Goal: Navigation & Orientation: Find specific page/section

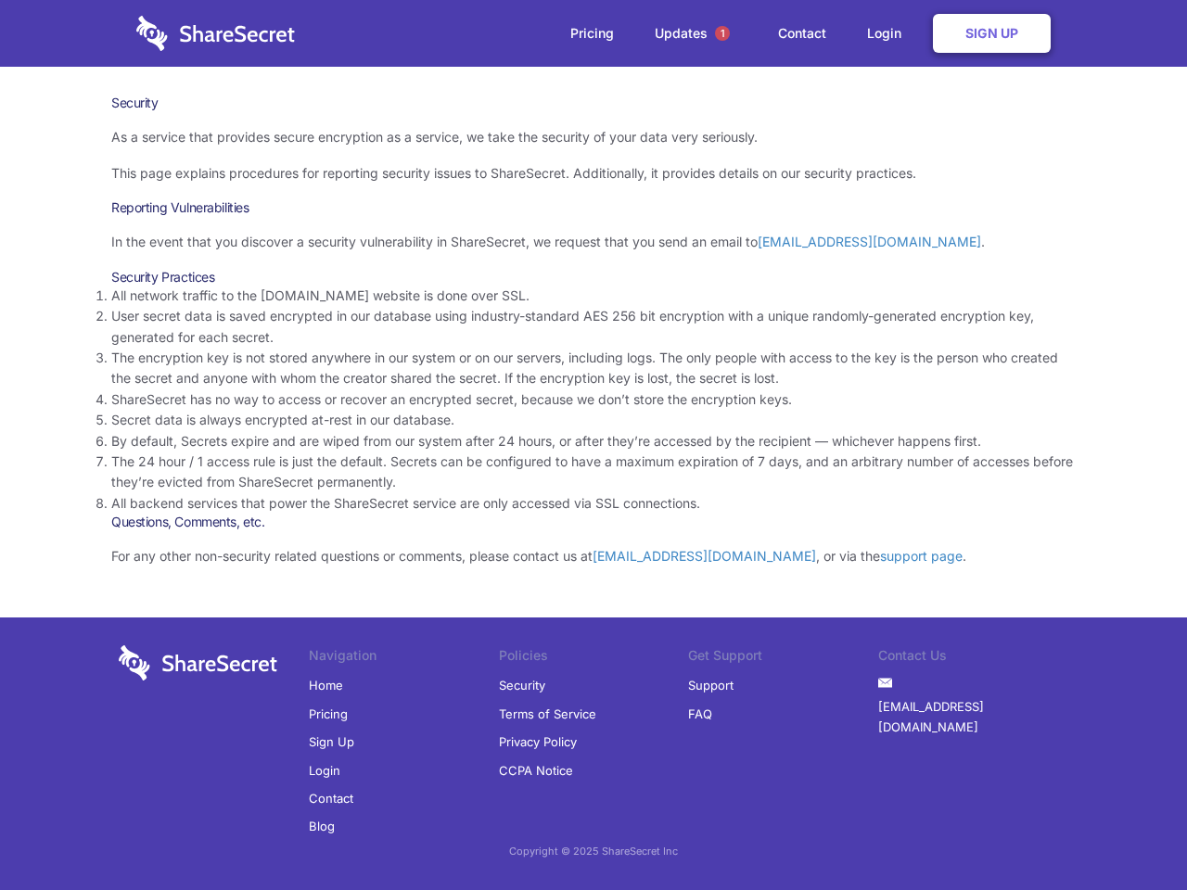
click at [594, 445] on li "By default, Secrets expire and are wiped from our system after 24 hours, or aft…" at bounding box center [593, 441] width 964 height 20
click at [722, 33] on span "1" at bounding box center [722, 33] width 15 height 15
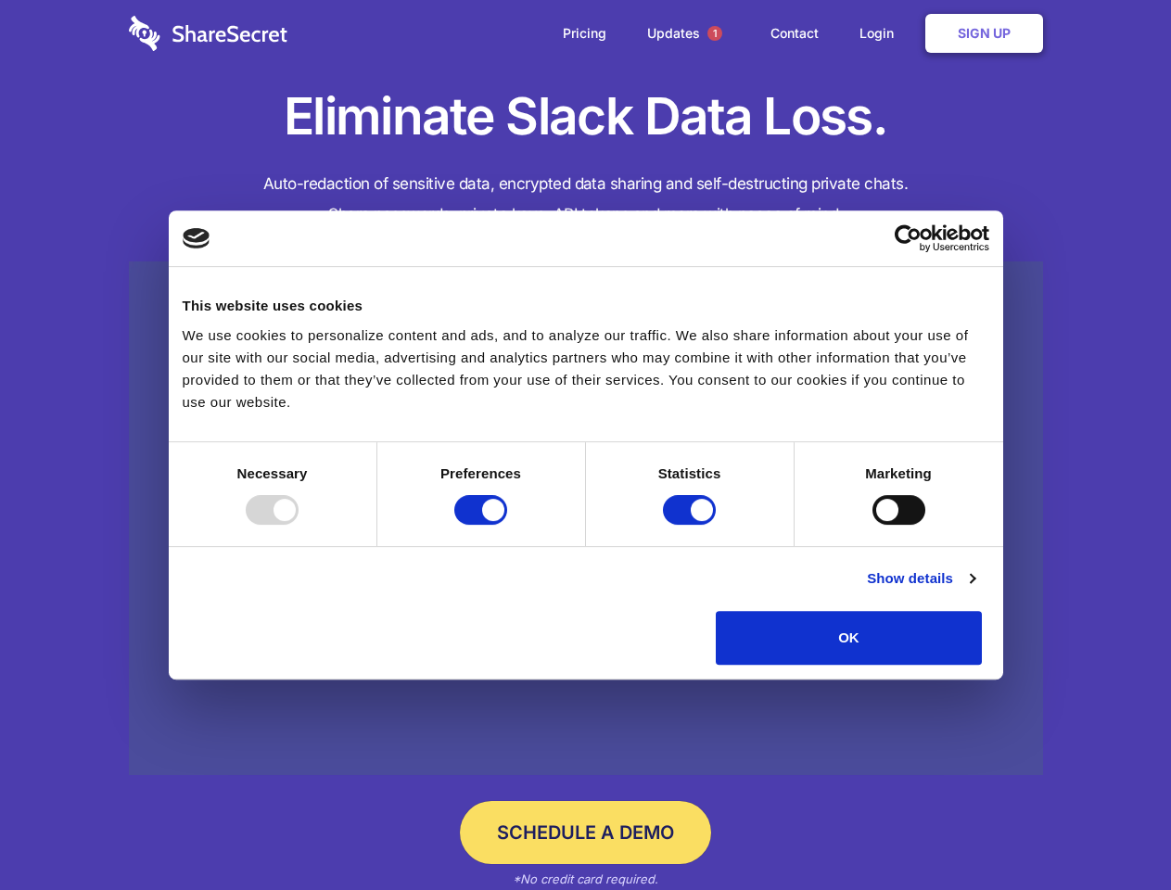
click at [299, 525] on div at bounding box center [272, 510] width 53 height 30
click at [507, 525] on input "Preferences" at bounding box center [480, 510] width 53 height 30
checkbox input "false"
click at [692, 525] on input "Statistics" at bounding box center [689, 510] width 53 height 30
checkbox input "false"
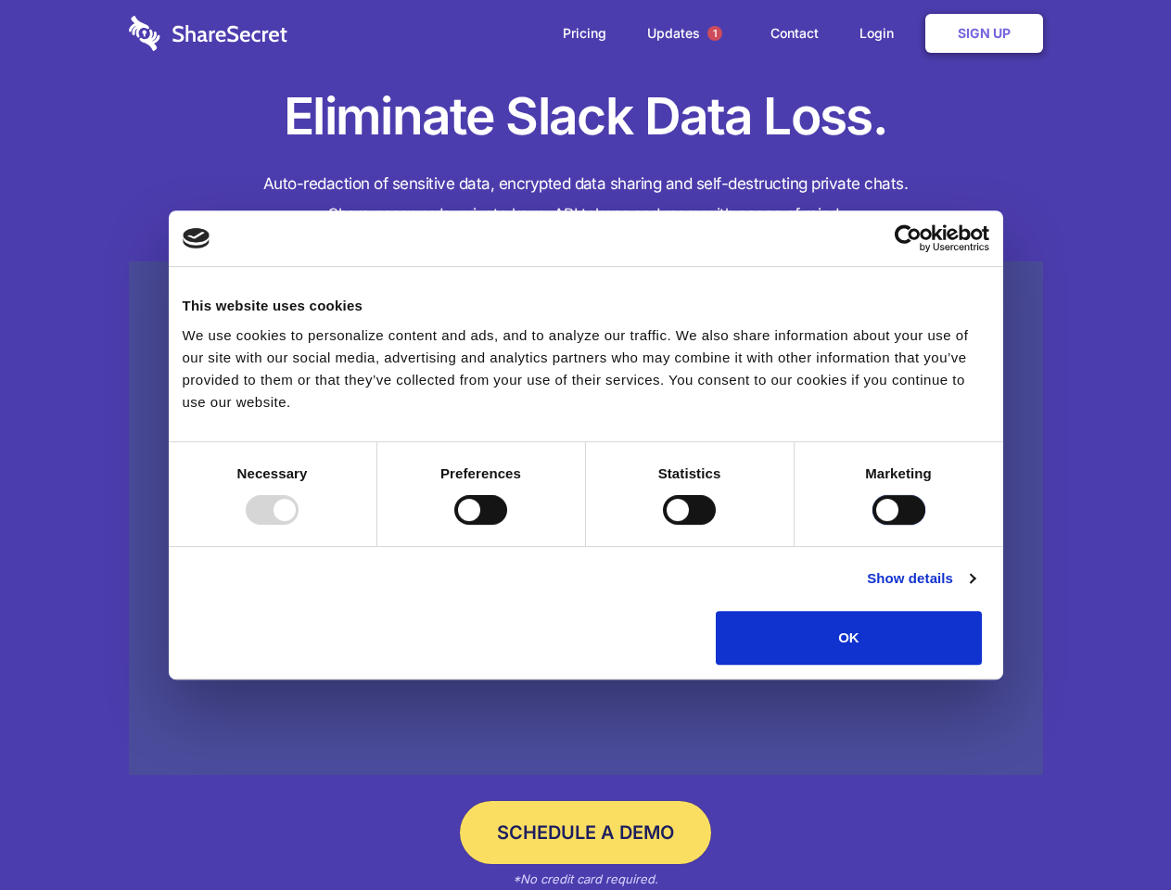
click at [873, 525] on input "Marketing" at bounding box center [899, 510] width 53 height 30
checkbox input "true"
click at [975, 590] on link "Show details" at bounding box center [921, 579] width 108 height 22
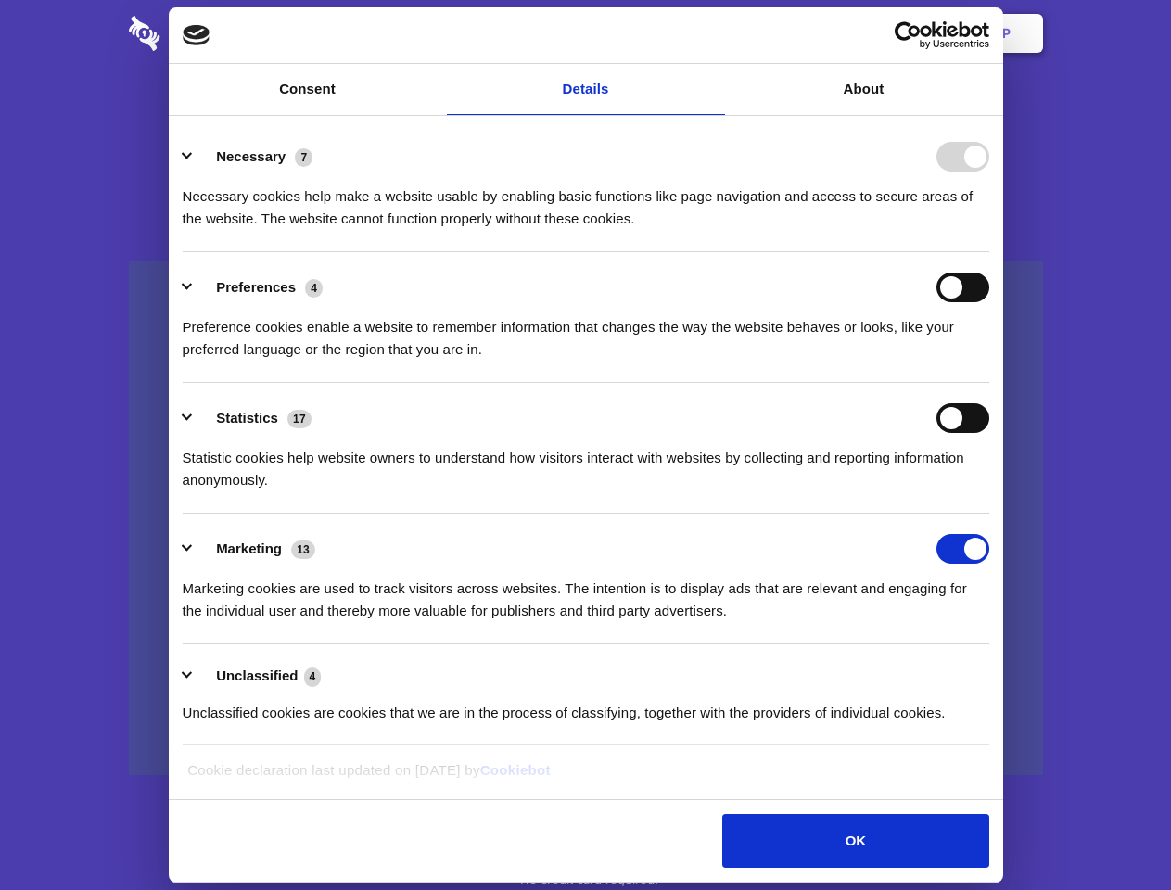
click at [990, 252] on li "Necessary 7 Necessary cookies help make a website usable by enabling basic func…" at bounding box center [586, 186] width 807 height 131
click at [714, 33] on span "1" at bounding box center [715, 33] width 15 height 15
